Goal: Task Accomplishment & Management: Manage account settings

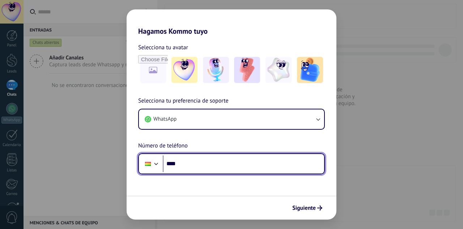
click at [260, 167] on input "****" at bounding box center [243, 163] width 161 height 17
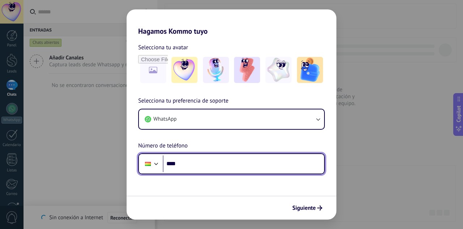
click at [227, 166] on input "****" at bounding box center [243, 163] width 161 height 17
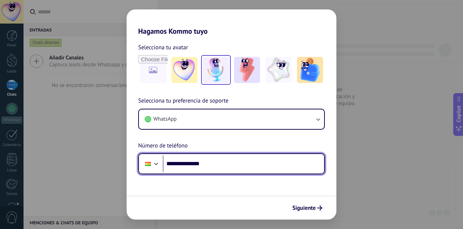
type input "**********"
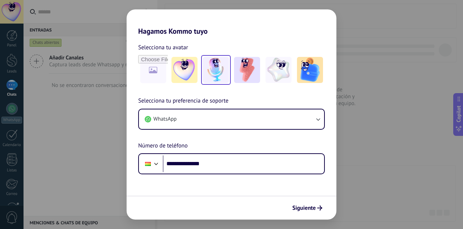
click at [214, 67] on img at bounding box center [216, 70] width 26 height 26
click at [250, 64] on img at bounding box center [247, 70] width 26 height 26
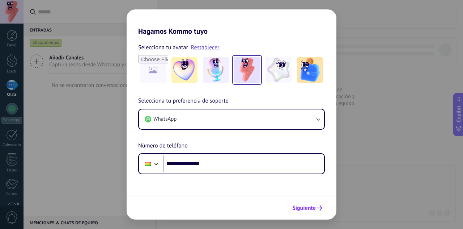
click at [303, 205] on span "Siguiente" at bounding box center [304, 207] width 24 height 5
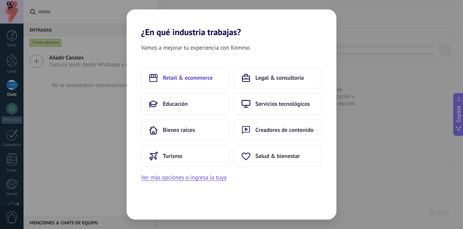
click at [190, 76] on span "Retail & ecommerce" at bounding box center [188, 77] width 50 height 7
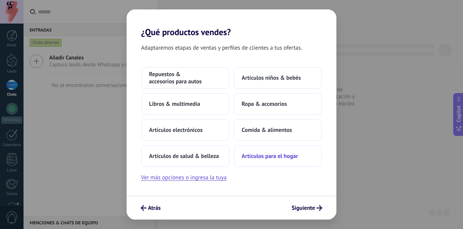
click at [270, 154] on span "Artículos para el hogar" at bounding box center [270, 155] width 56 height 7
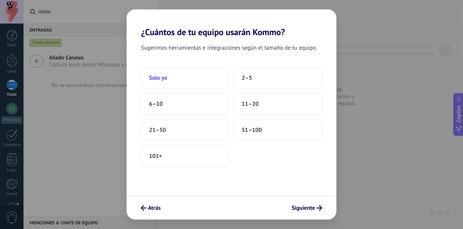
click at [156, 84] on button "Solo yo" at bounding box center [185, 78] width 88 height 22
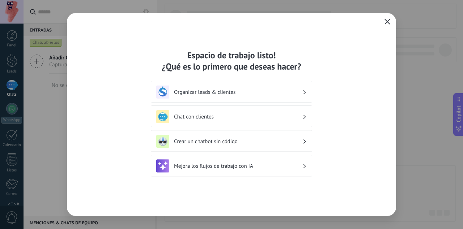
click at [385, 20] on icon "button" at bounding box center [388, 22] width 6 height 6
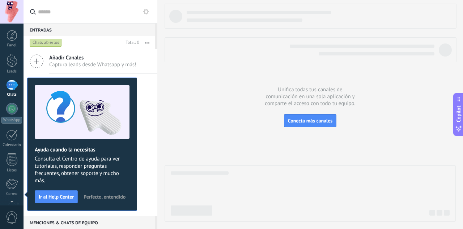
click at [99, 197] on span "Perfecto, entendido" at bounding box center [105, 196] width 42 height 5
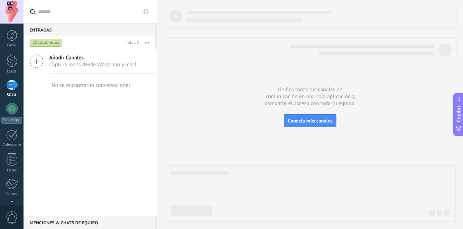
click at [144, 14] on button at bounding box center [146, 11] width 9 height 9
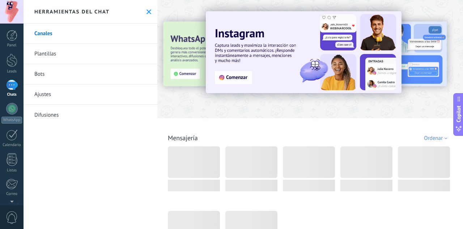
click at [38, 75] on link "Bots" at bounding box center [91, 74] width 134 height 20
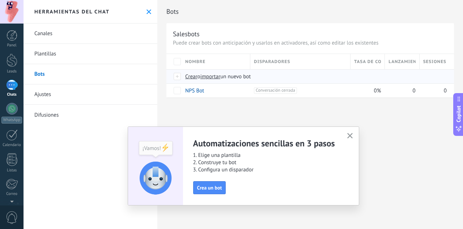
click at [212, 79] on span "importar" at bounding box center [210, 76] width 20 height 7
click at [0, 0] on input "importar un nuevo bot" at bounding box center [0, 0] width 0 height 0
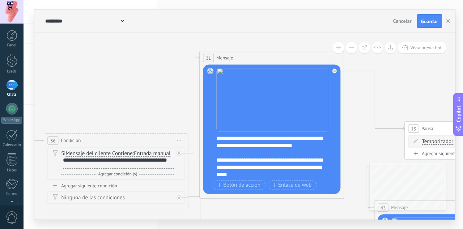
drag, startPoint x: 295, startPoint y: 75, endPoint x: 98, endPoint y: 71, distance: 197.2
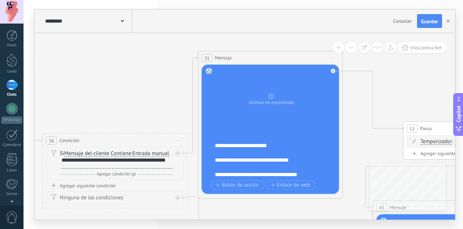
scroll to position [159, 0]
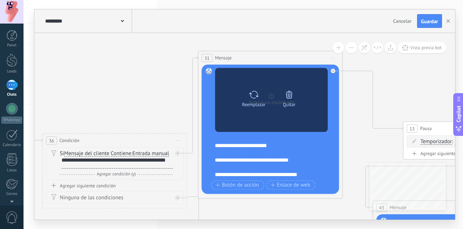
click at [249, 96] on icon at bounding box center [254, 94] width 10 height 10
click input "Subir" at bounding box center [0, 0] width 0 height 0
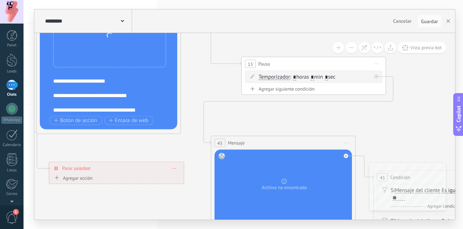
drag, startPoint x: 348, startPoint y: 128, endPoint x: 266, endPoint y: 144, distance: 83.5
click at [186, 65] on icon at bounding box center [337, 204] width 1430 height 798
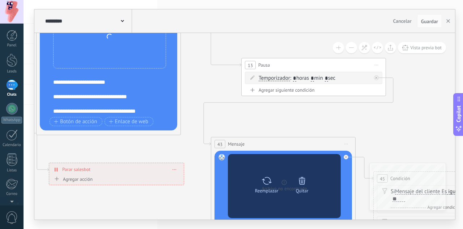
click at [268, 183] on icon at bounding box center [267, 180] width 10 height 10
click input "Subir" at bounding box center [0, 0] width 0 height 0
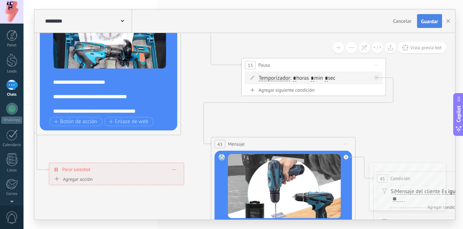
click at [436, 22] on span "Guardar" at bounding box center [429, 21] width 17 height 5
click at [444, 17] on button "button" at bounding box center [448, 21] width 11 height 14
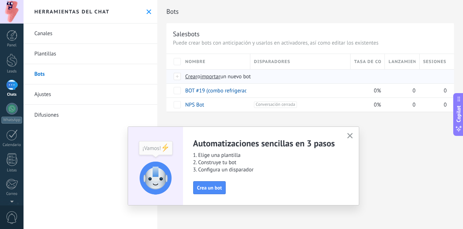
click at [221, 76] on span "importar" at bounding box center [210, 76] width 20 height 7
click at [0, 0] on input "importar un nuevo bot" at bounding box center [0, 0] width 0 height 0
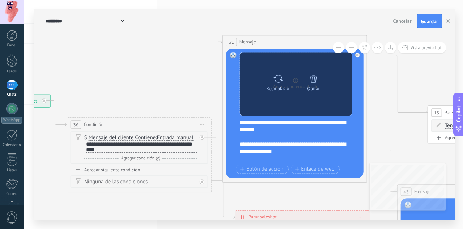
drag, startPoint x: 298, startPoint y: 100, endPoint x: 282, endPoint y: 72, distance: 32.3
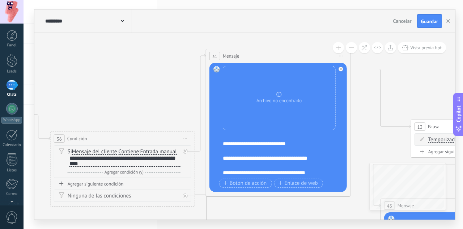
scroll to position [58, 0]
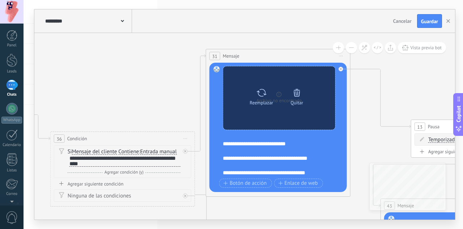
click at [267, 88] on div "Reemplazar" at bounding box center [261, 95] width 30 height 20
click input "Subir" at bounding box center [0, 0] width 0 height 0
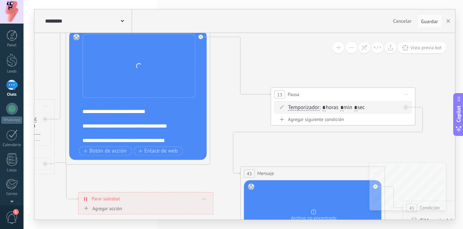
drag, startPoint x: 361, startPoint y: 122, endPoint x: 201, endPoint y: 57, distance: 172.8
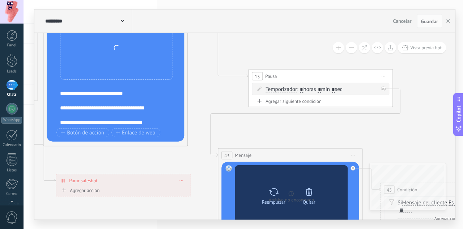
click at [274, 187] on icon at bounding box center [273, 191] width 10 height 10
click input "Subir" at bounding box center [0, 0] width 0 height 0
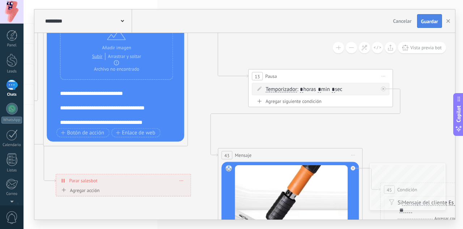
click at [431, 21] on span "Guardar" at bounding box center [429, 21] width 17 height 5
click at [446, 18] on button "button" at bounding box center [448, 21] width 11 height 14
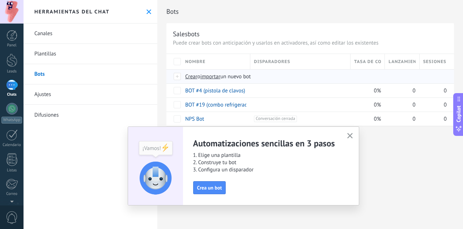
click at [221, 77] on span "importar" at bounding box center [210, 76] width 20 height 7
click at [0, 0] on input "importar un nuevo bot" at bounding box center [0, 0] width 0 height 0
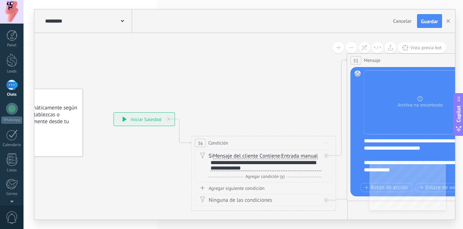
drag, startPoint x: 305, startPoint y: 102, endPoint x: 201, endPoint y: 96, distance: 104.3
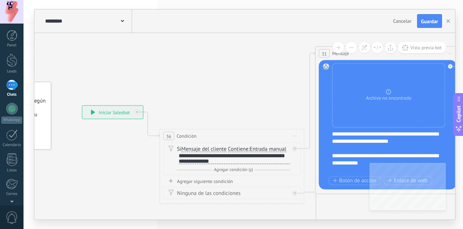
scroll to position [72, 0]
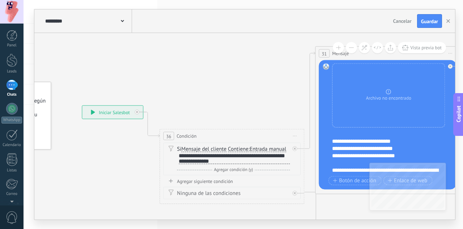
click at [385, 147] on div "**********" at bounding box center [392, 151] width 120 height 43
click at [389, 154] on div "**********" at bounding box center [392, 151] width 120 height 43
click at [387, 161] on div "**********" at bounding box center [392, 151] width 120 height 43
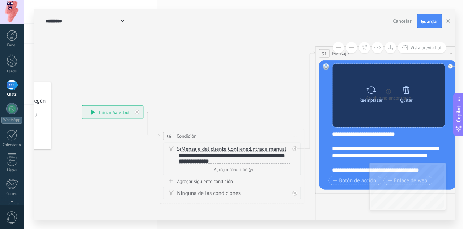
scroll to position [116, 0]
click at [374, 91] on icon at bounding box center [371, 90] width 10 height 8
click input "Subir" at bounding box center [0, 0] width 0 height 0
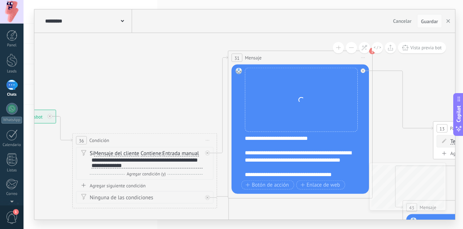
drag, startPoint x: 273, startPoint y: 72, endPoint x: 239, endPoint y: 62, distance: 36.1
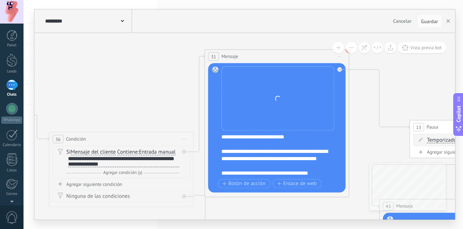
drag, startPoint x: 387, startPoint y: 136, endPoint x: 333, endPoint y: 75, distance: 81.2
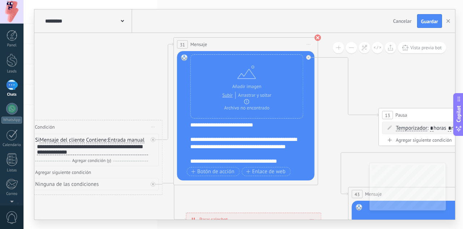
click at [315, 38] on use at bounding box center [317, 37] width 7 height 7
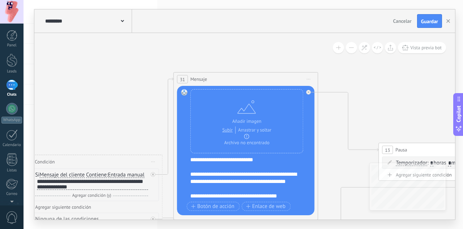
click at [308, 76] on span "Iniciar vista previa aquí Cambiar nombre Duplicar [GEOGRAPHIC_DATA]" at bounding box center [309, 79] width 12 height 10
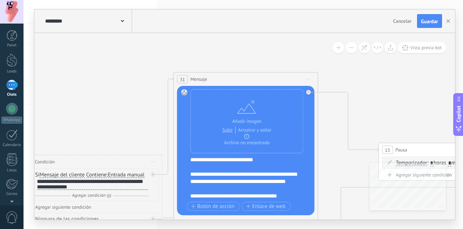
click at [309, 79] on icon at bounding box center [309, 79] width 4 height 1
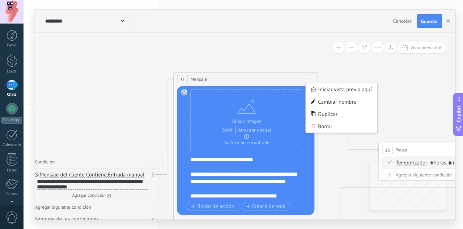
click at [309, 79] on icon at bounding box center [309, 79] width 4 height 1
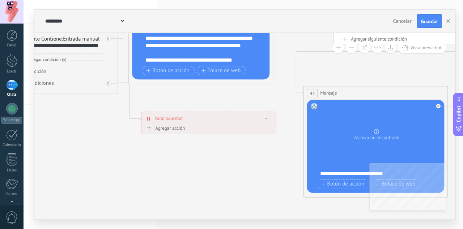
drag, startPoint x: 294, startPoint y: 159, endPoint x: 247, endPoint y: 163, distance: 47.2
click at [247, 163] on icon at bounding box center [429, 154] width 1430 height 798
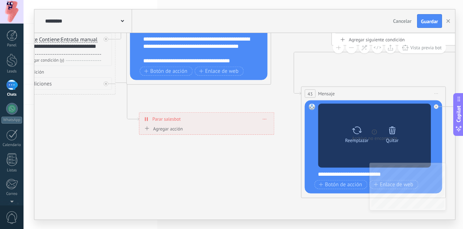
click at [353, 132] on icon at bounding box center [357, 130] width 10 height 10
click input "Subir" at bounding box center [0, 0] width 0 height 0
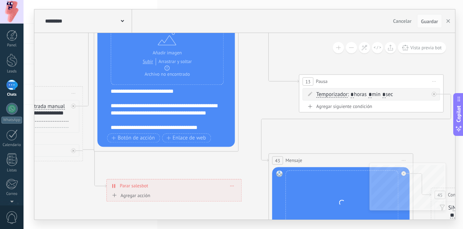
drag, startPoint x: 163, startPoint y: 165, endPoint x: 132, endPoint y: 225, distance: 68.1
click at [132, 225] on div "**********" at bounding box center [244, 114] width 440 height 229
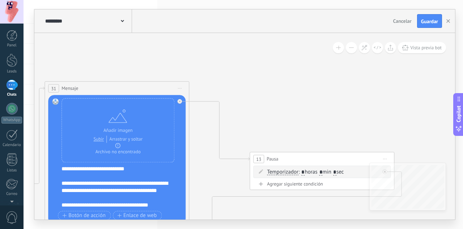
drag, startPoint x: 277, startPoint y: 95, endPoint x: 223, endPoint y: 153, distance: 79.6
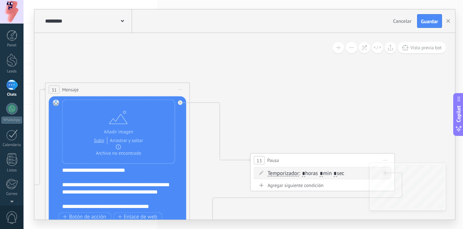
click at [178, 89] on span "Iniciar vista previa aquí Cambiar nombre Duplicar [GEOGRAPHIC_DATA]" at bounding box center [181, 89] width 12 height 10
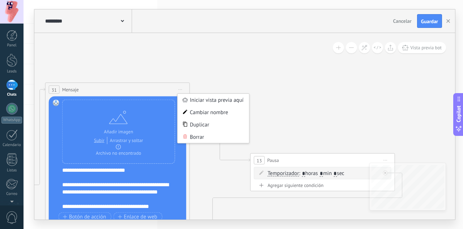
click at [416, 14] on div "Cancelar Guardar" at bounding box center [418, 21] width 56 height 14
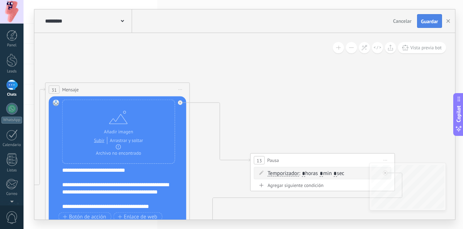
click at [423, 17] on button "Guardar" at bounding box center [429, 21] width 25 height 14
click at [451, 22] on button "button" at bounding box center [448, 20] width 11 height 13
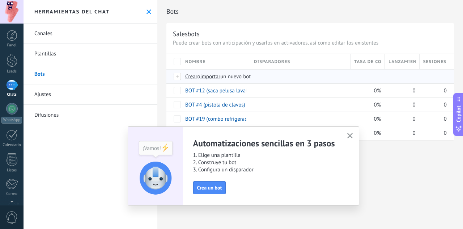
click at [216, 76] on span "importar" at bounding box center [210, 76] width 20 height 7
click at [0, 0] on input "importar un nuevo bot" at bounding box center [0, 0] width 0 height 0
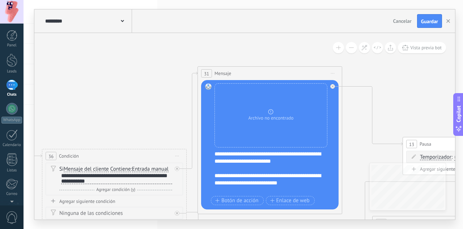
drag, startPoint x: 309, startPoint y: 96, endPoint x: 161, endPoint y: 136, distance: 152.5
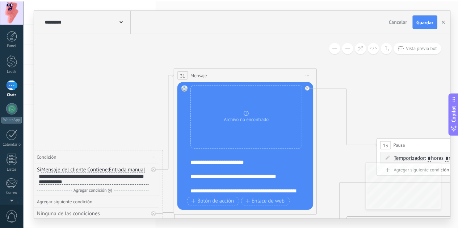
scroll to position [109, 0]
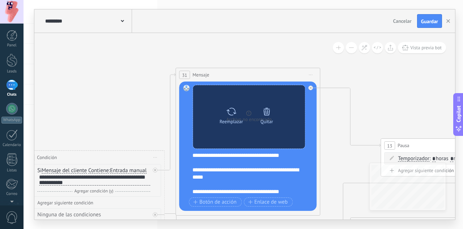
click at [232, 119] on div "Reemplazar" at bounding box center [232, 121] width 24 height 5
click input "Subir" at bounding box center [0, 0] width 0 height 0
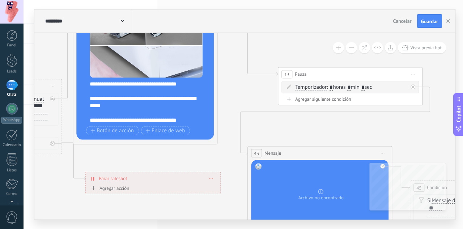
drag, startPoint x: 342, startPoint y: 165, endPoint x: 237, endPoint y: 88, distance: 130.0
click at [237, 88] on icon at bounding box center [374, 215] width 1430 height 798
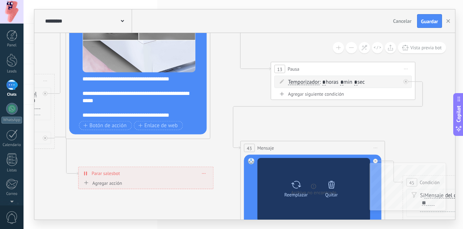
click at [293, 185] on icon at bounding box center [296, 184] width 10 height 10
click input "Subir" at bounding box center [0, 0] width 0 height 0
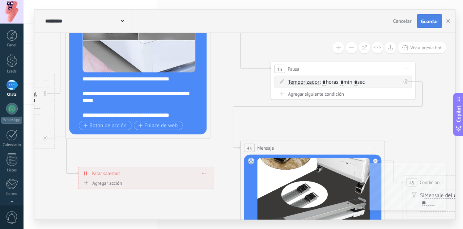
click at [423, 17] on button "Guardar" at bounding box center [429, 21] width 25 height 14
click at [449, 17] on button "button" at bounding box center [448, 21] width 11 height 14
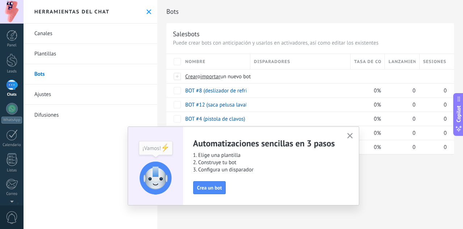
click at [350, 133] on icon "button" at bounding box center [349, 135] width 5 height 5
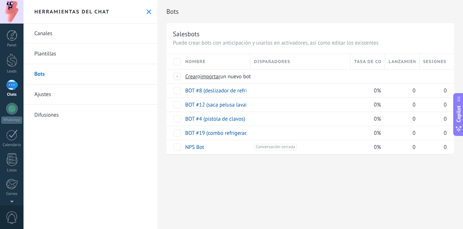
drag, startPoint x: 425, startPoint y: 13, endPoint x: 89, endPoint y: 145, distance: 360.3
click at [99, 155] on div "[PERSON_NAME] [GEOGRAPHIC_DATA] Bots Ajustes Difusiones" at bounding box center [91, 126] width 134 height 205
click at [13, 58] on div at bounding box center [12, 60] width 11 height 13
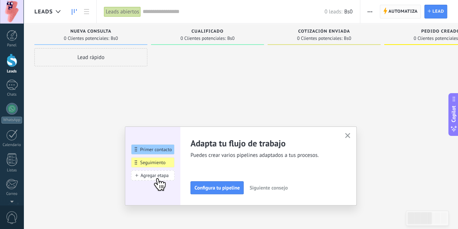
click at [395, 10] on span "Automatiza" at bounding box center [402, 11] width 29 height 13
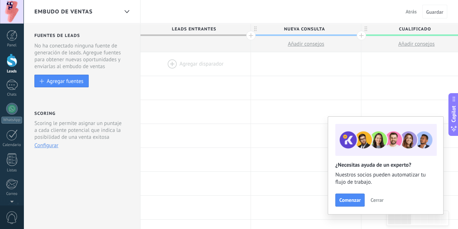
click at [186, 64] on div at bounding box center [195, 64] width 110 height 24
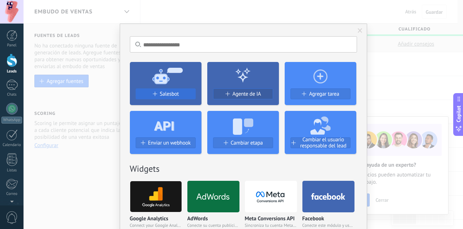
click at [171, 91] on span "Salesbot" at bounding box center [169, 94] width 19 height 6
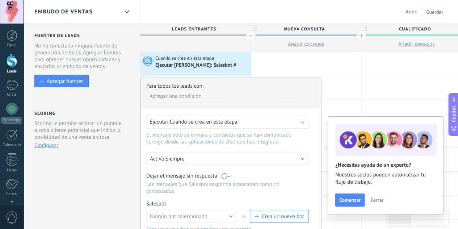
scroll to position [109, 0]
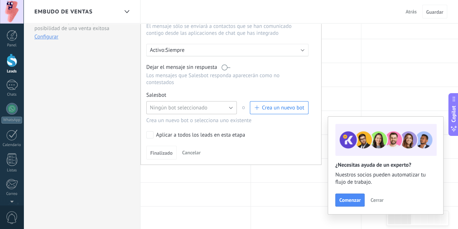
click at [195, 104] on span "Ningún bot seleccionado" at bounding box center [179, 107] width 58 height 7
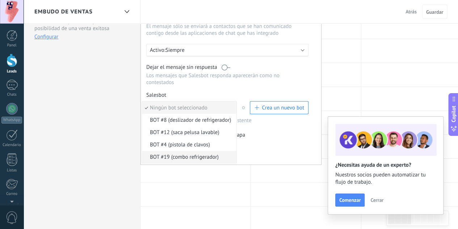
click at [174, 150] on li "BOT #19 (combo refrigerador)" at bounding box center [189, 156] width 94 height 12
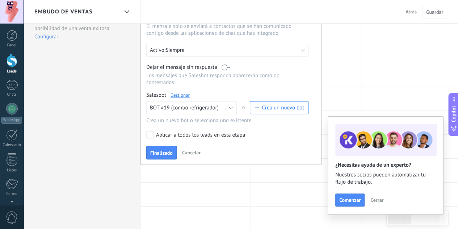
click at [176, 131] on div "Aplicar a todos los leads en esta etapa" at bounding box center [200, 134] width 89 height 7
click at [157, 145] on button "Finalizado" at bounding box center [161, 152] width 30 height 14
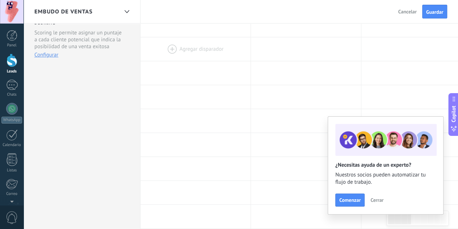
scroll to position [0, 0]
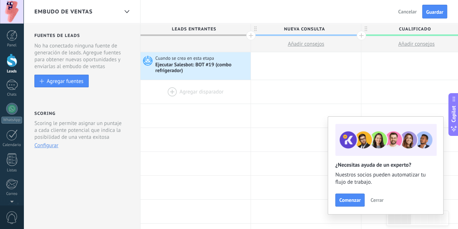
click at [179, 92] on div at bounding box center [195, 92] width 110 height 24
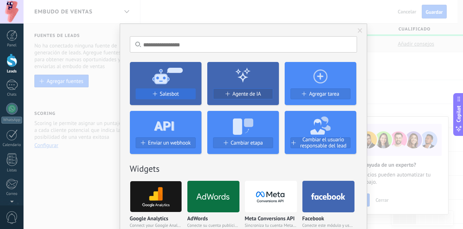
click at [179, 96] on div "Salesbot" at bounding box center [165, 94] width 59 height 6
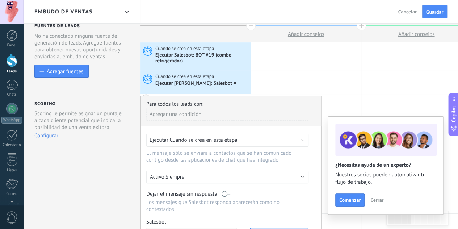
scroll to position [109, 0]
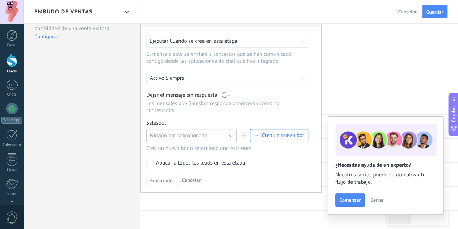
click at [209, 129] on button "Ningún bot seleccionado" at bounding box center [191, 135] width 90 height 13
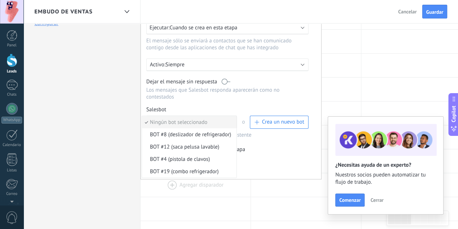
scroll to position [145, 0]
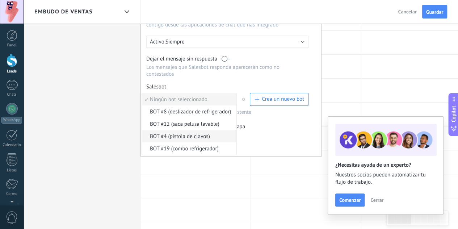
click at [175, 133] on span "BOT #4 (pistola de clavos)" at bounding box center [188, 136] width 92 height 7
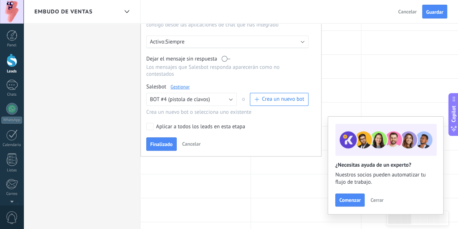
click at [170, 123] on div "Aplicar a todos los leads en esta etapa" at bounding box center [200, 126] width 89 height 7
click at [151, 137] on button "Finalizado" at bounding box center [161, 144] width 30 height 14
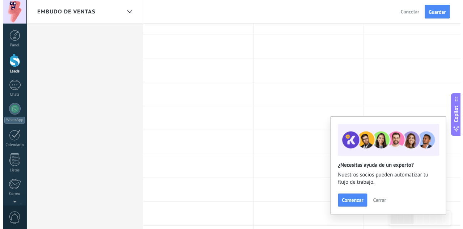
scroll to position [36, 0]
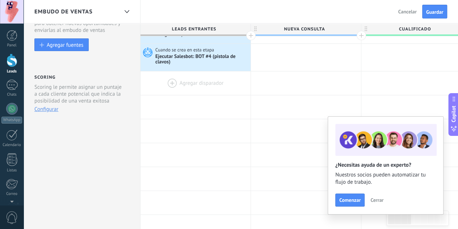
click at [175, 84] on div at bounding box center [195, 83] width 110 height 24
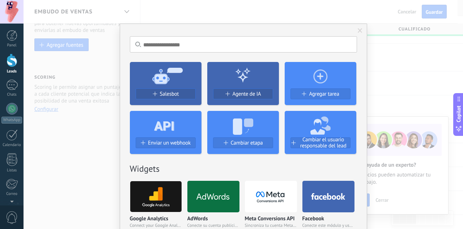
scroll to position [72, 0]
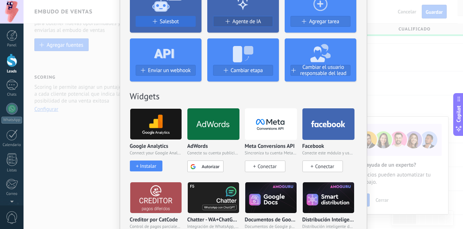
click at [167, 17] on button "Salesbot" at bounding box center [166, 21] width 60 height 11
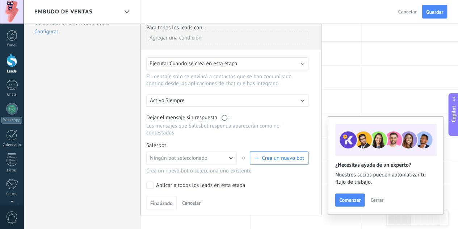
scroll to position [145, 0]
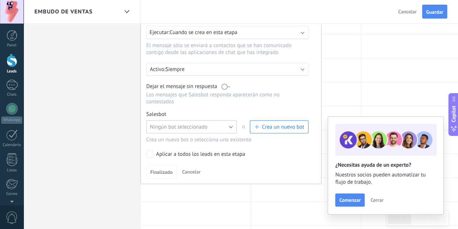
click at [193, 123] on span "Ningún bot seleccionado" at bounding box center [179, 126] width 58 height 7
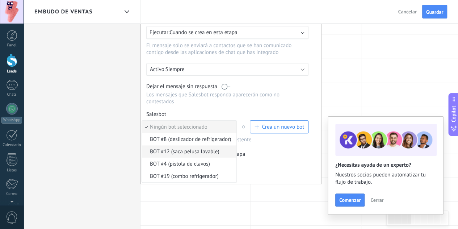
click at [185, 148] on span "BOT #12 (saca pelusa lavable)" at bounding box center [188, 151] width 92 height 7
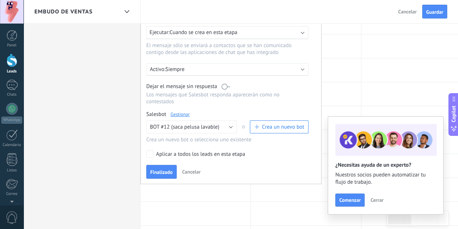
click at [176, 150] on div "Aplicar a todos los leads en esta etapa" at bounding box center [200, 153] width 89 height 7
click at [160, 169] on span "Finalizado" at bounding box center [161, 171] width 22 height 5
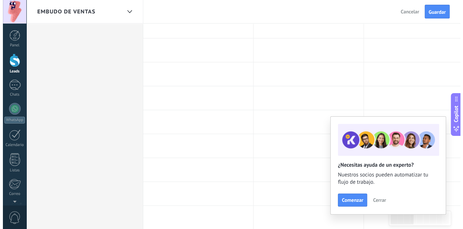
scroll to position [0, 0]
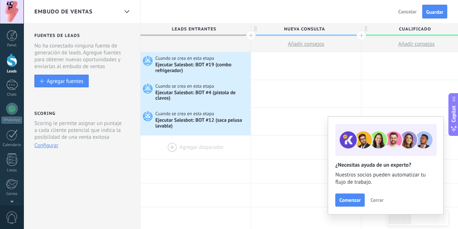
click at [165, 145] on div at bounding box center [195, 147] width 110 height 24
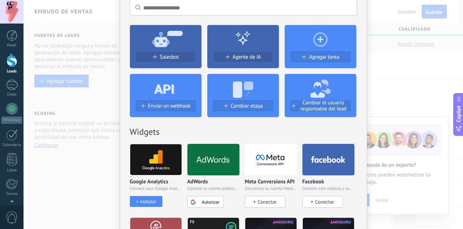
scroll to position [72, 0]
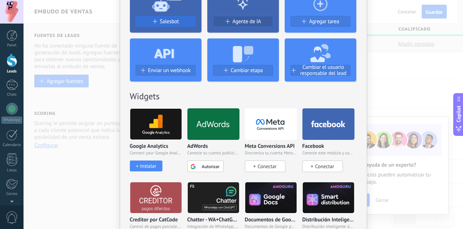
click at [167, 19] on span "Salesbot" at bounding box center [169, 21] width 19 height 6
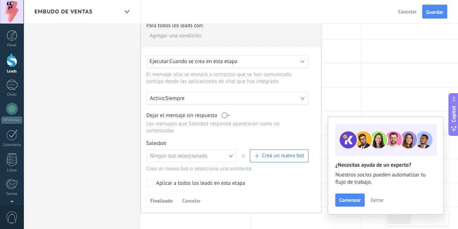
scroll to position [145, 0]
click at [176, 151] on span "Ningún bot seleccionado" at bounding box center [179, 154] width 58 height 7
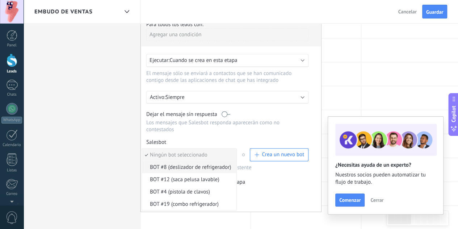
click at [187, 164] on span "BOT #8 (deslizador de refrigerador)" at bounding box center [188, 167] width 92 height 7
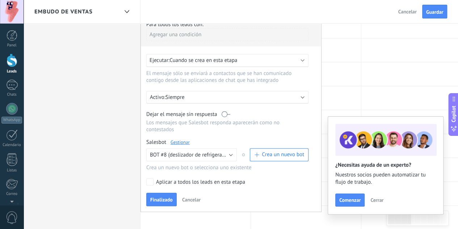
click at [177, 178] on div "Aplicar a todos los leads en esta etapa" at bounding box center [200, 181] width 89 height 7
click at [158, 197] on span "Finalizado" at bounding box center [161, 199] width 22 height 5
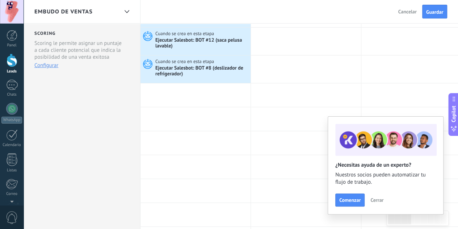
scroll to position [0, 0]
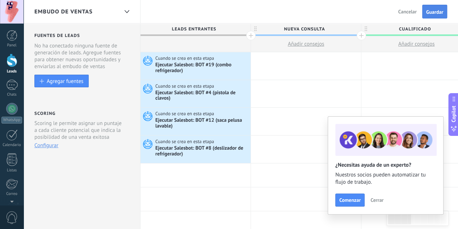
click at [437, 8] on button "Guardar" at bounding box center [434, 12] width 25 height 14
